Goal: Register for event/course

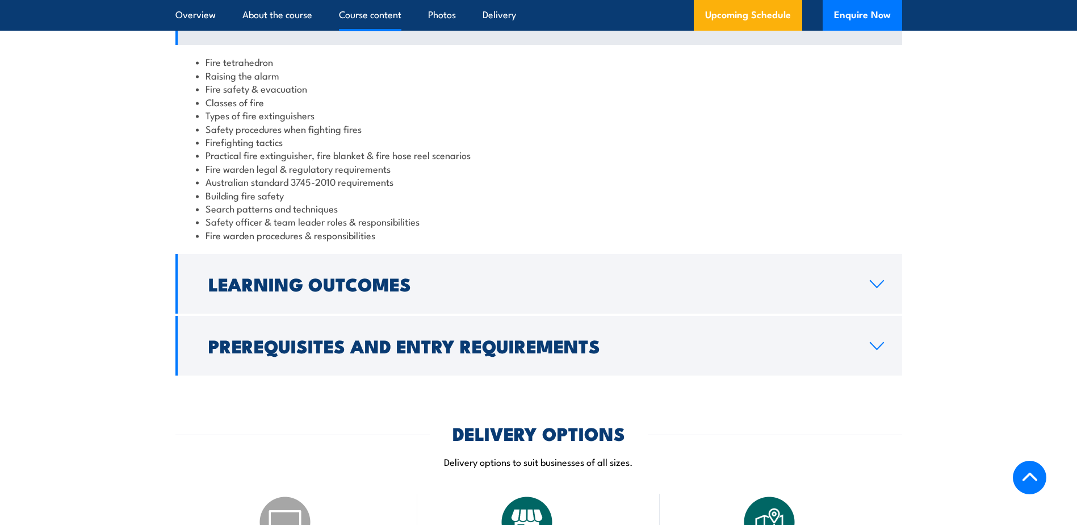
scroll to position [1022, 0]
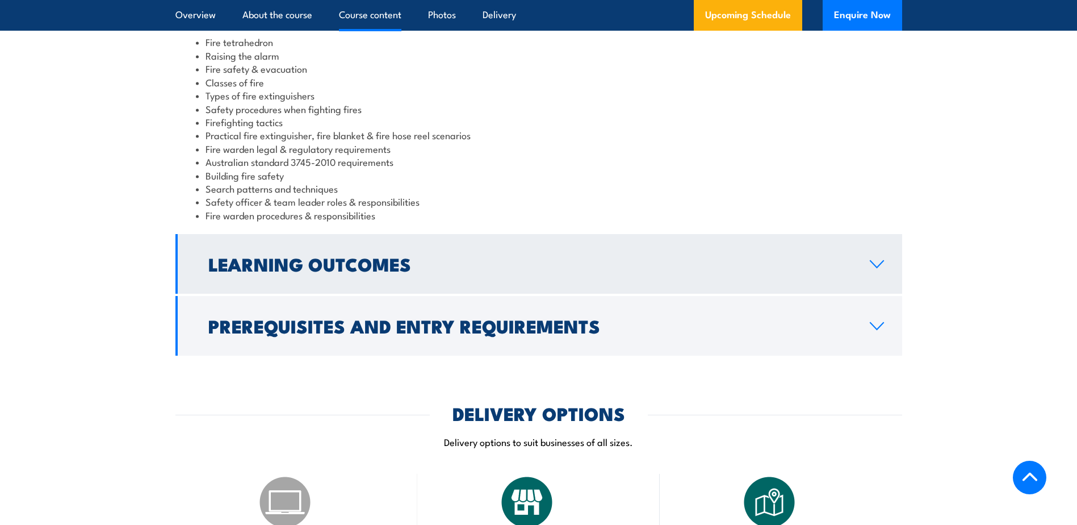
click at [881, 265] on icon at bounding box center [876, 264] width 15 height 9
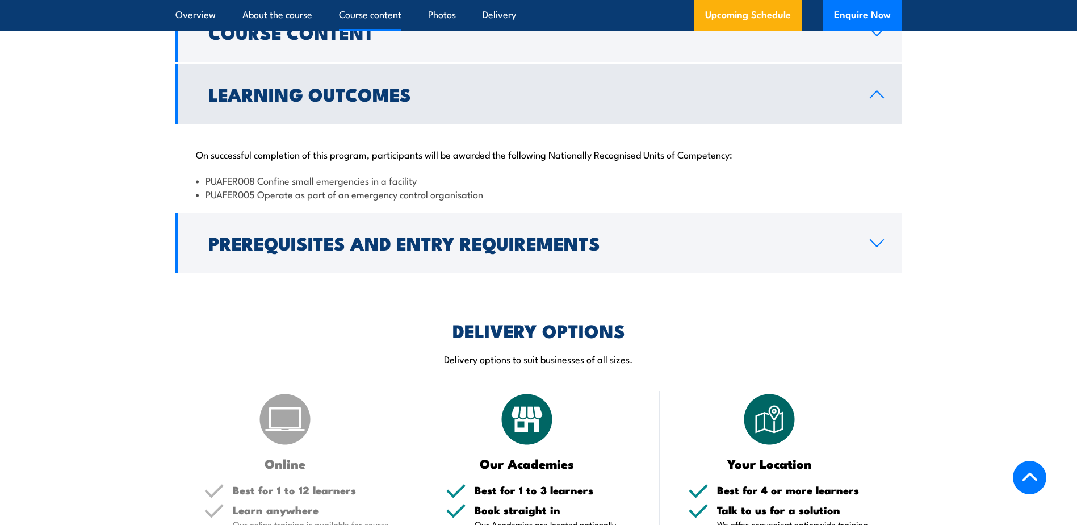
scroll to position [965, 0]
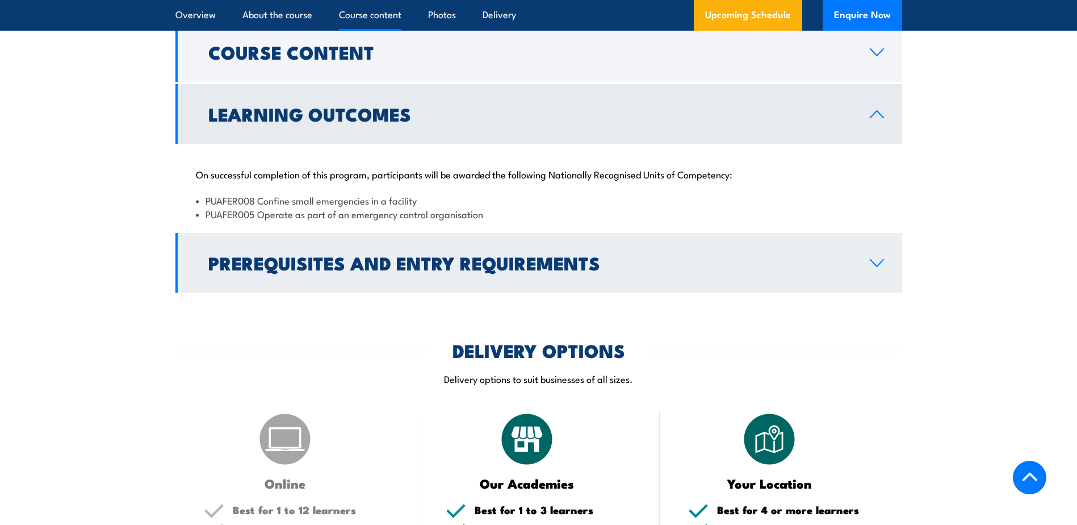
click at [883, 261] on icon at bounding box center [876, 262] width 15 height 9
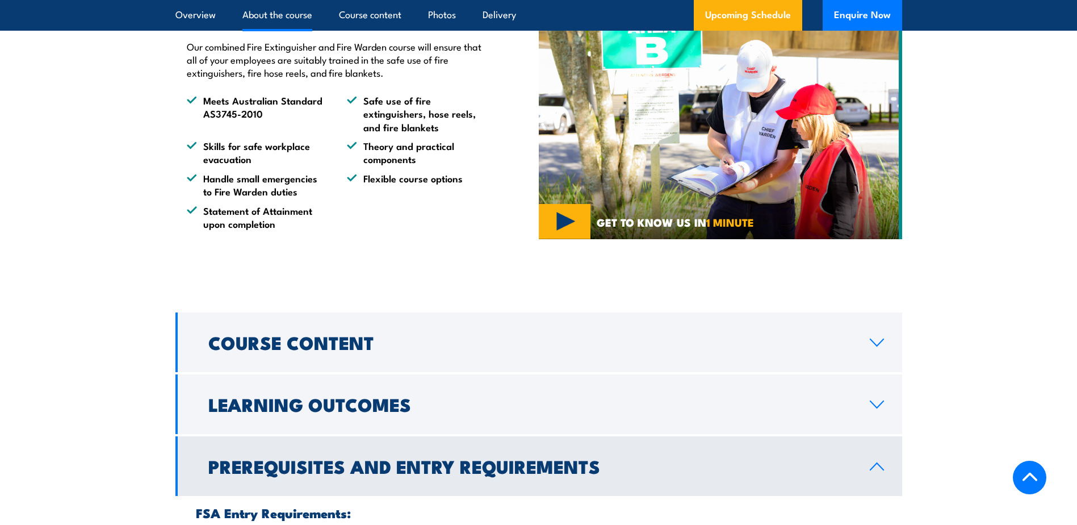
scroll to position [852, 0]
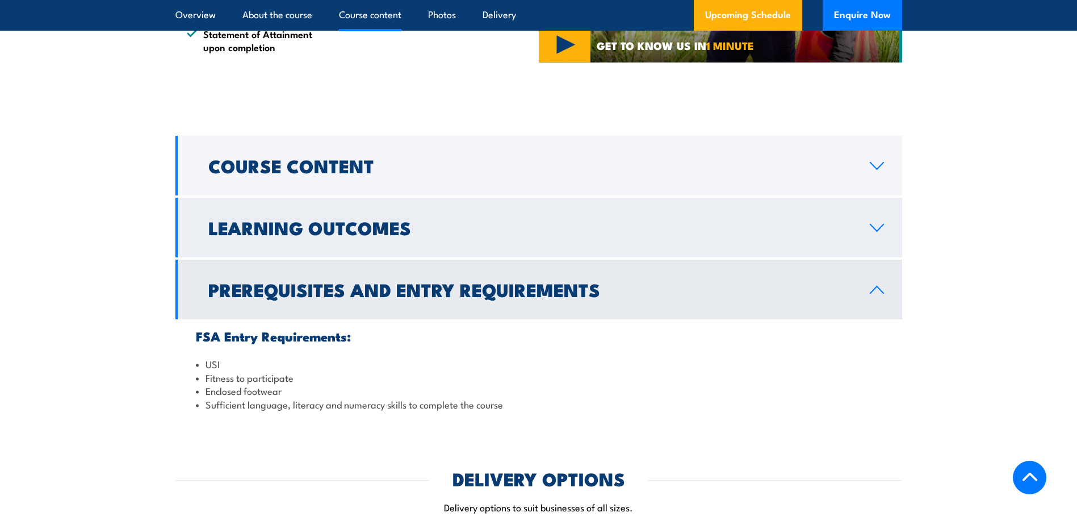
click at [874, 230] on icon at bounding box center [876, 227] width 15 height 9
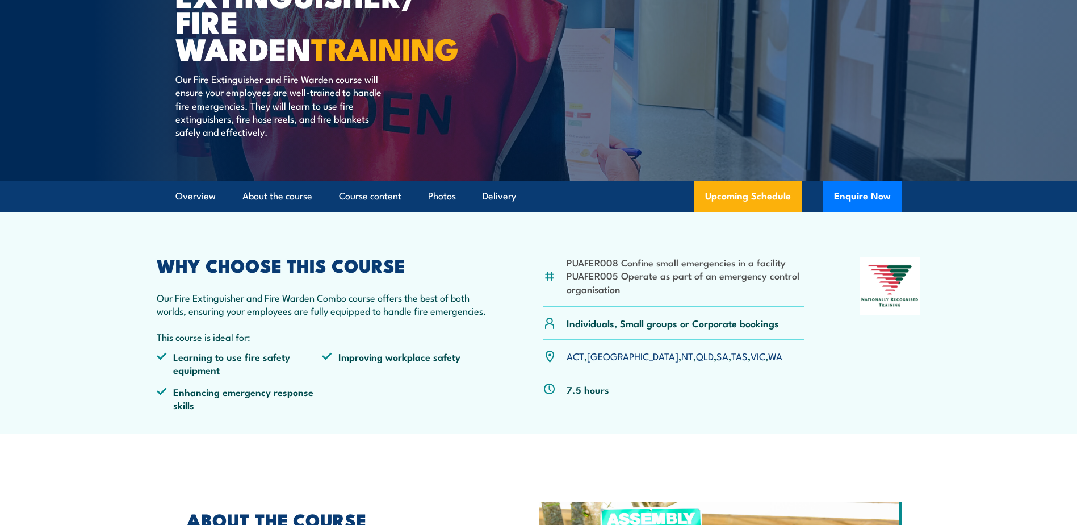
scroll to position [170, 0]
click at [768, 354] on link "WA" at bounding box center [775, 355] width 14 height 14
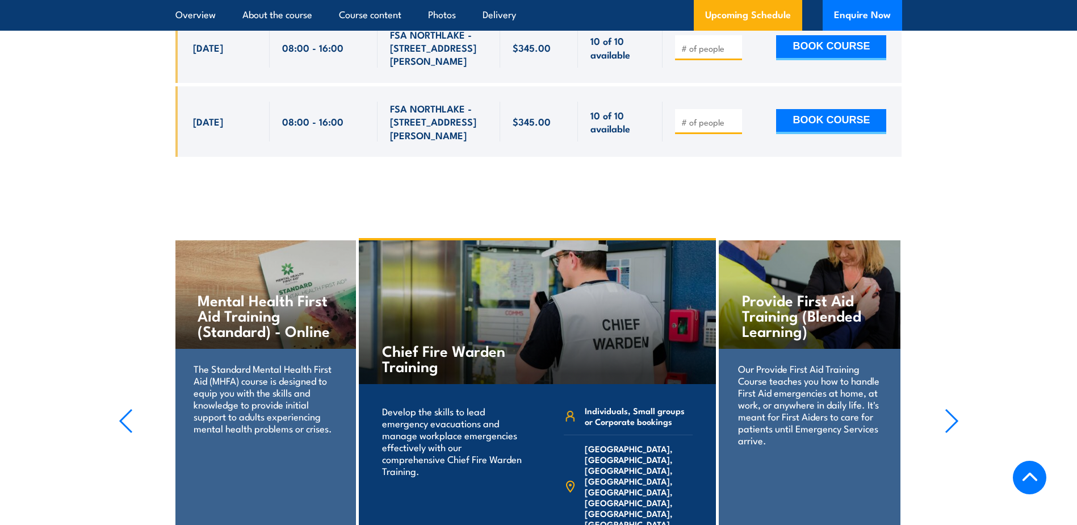
scroll to position [2433, 0]
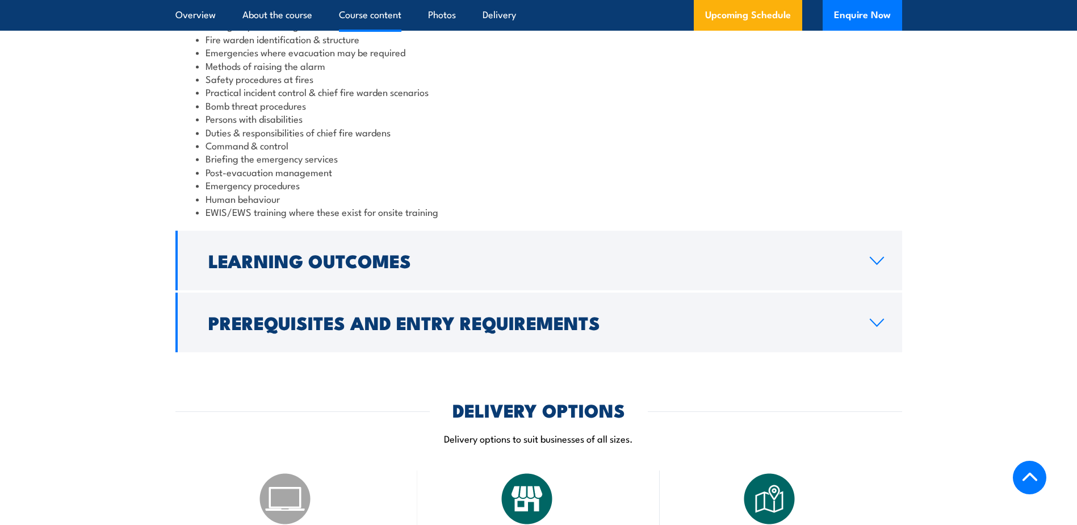
scroll to position [1193, 0]
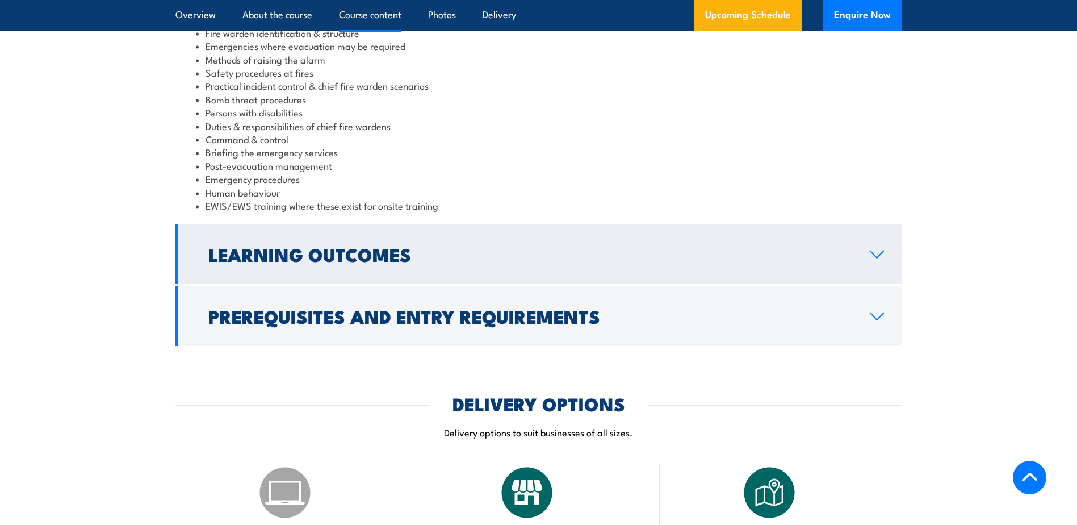
click at [877, 256] on icon at bounding box center [876, 254] width 15 height 9
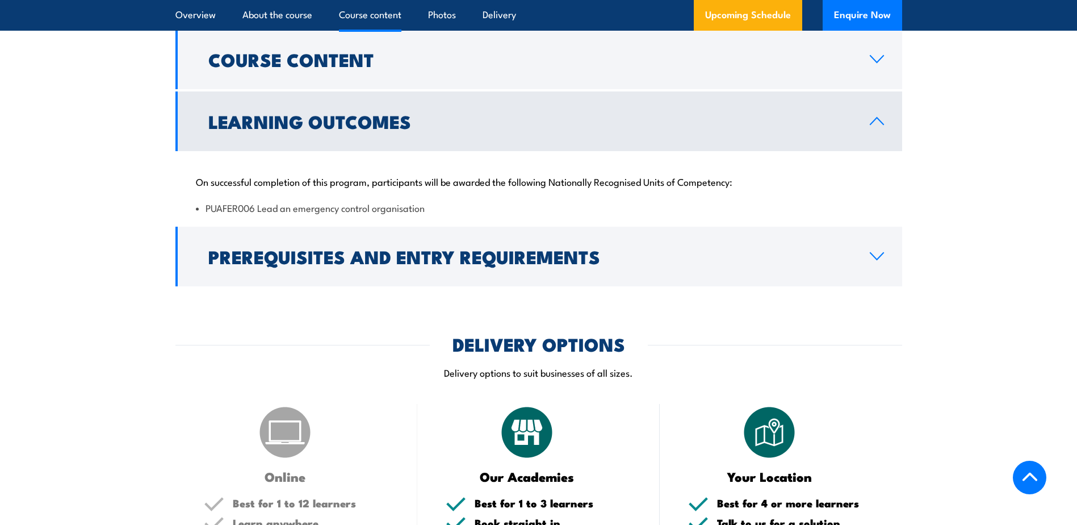
scroll to position [1061, 0]
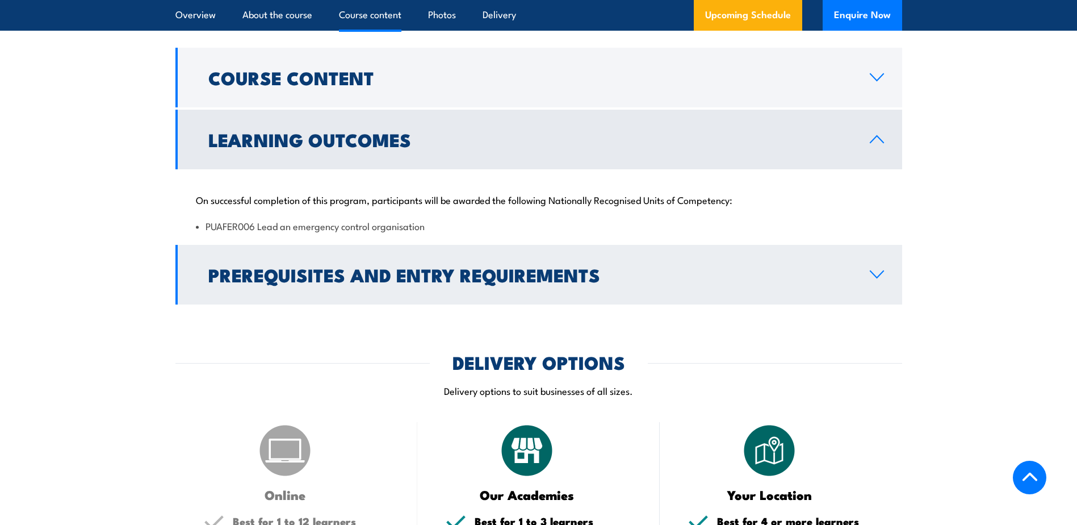
click at [876, 275] on icon at bounding box center [876, 274] width 15 height 9
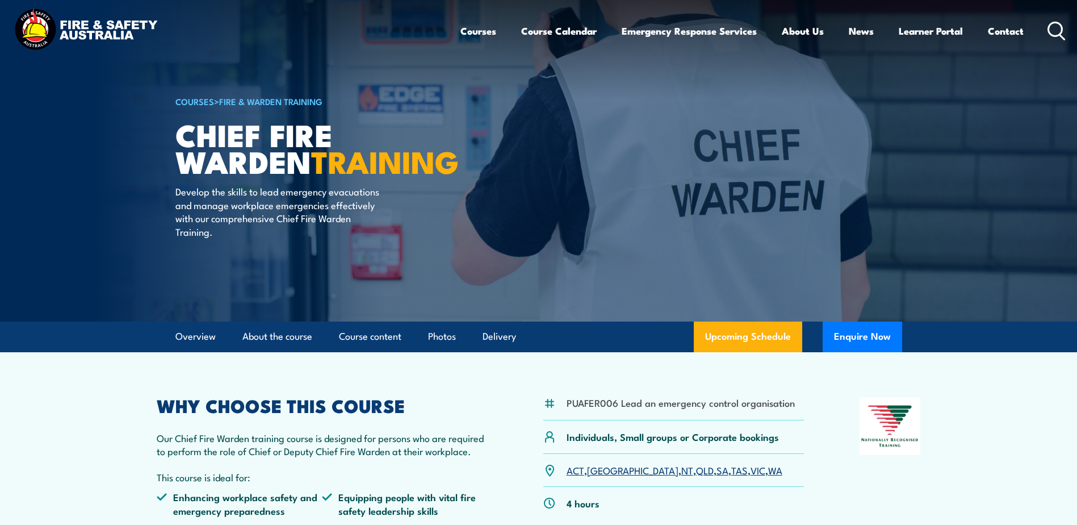
scroll to position [0, 0]
